Goal: Find specific page/section: Find specific page/section

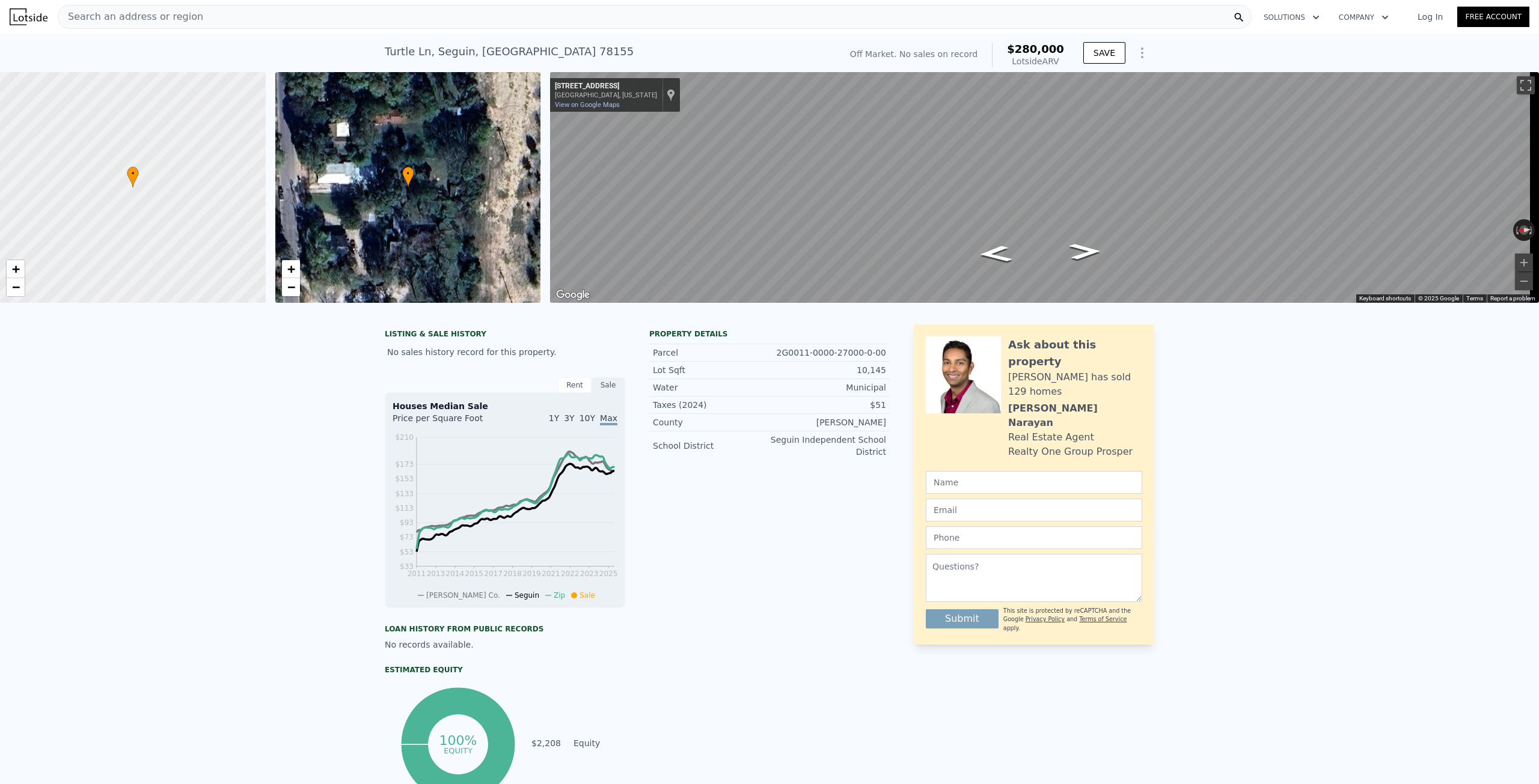
click at [133, 21] on span "Search an address or region" at bounding box center [131, 17] width 145 height 15
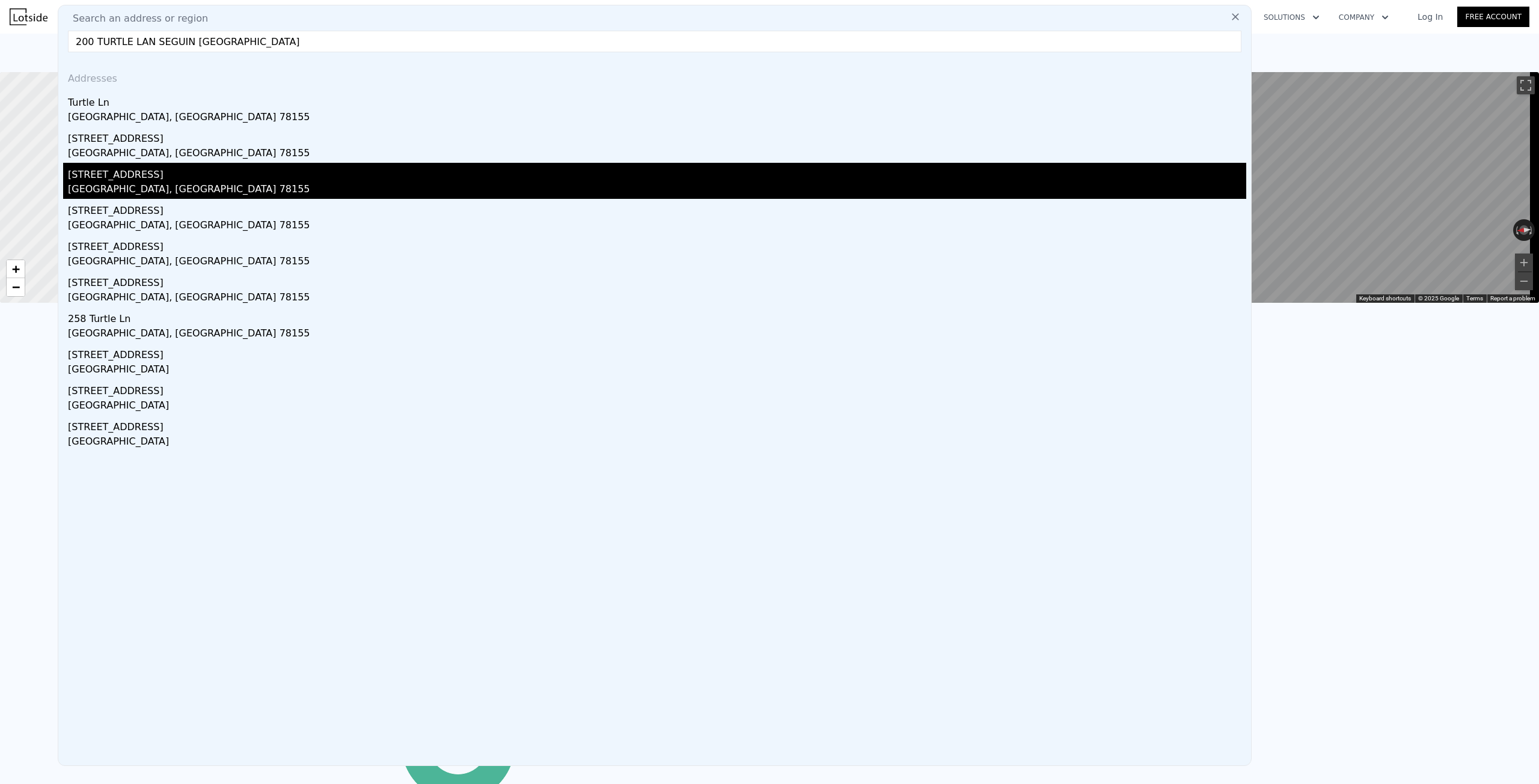
type input "200 TURTLE LAN SEGUIN TX"
click at [88, 173] on div "282 Turtle Ln" at bounding box center [657, 172] width 1178 height 19
